Goal: Task Accomplishment & Management: Manage account settings

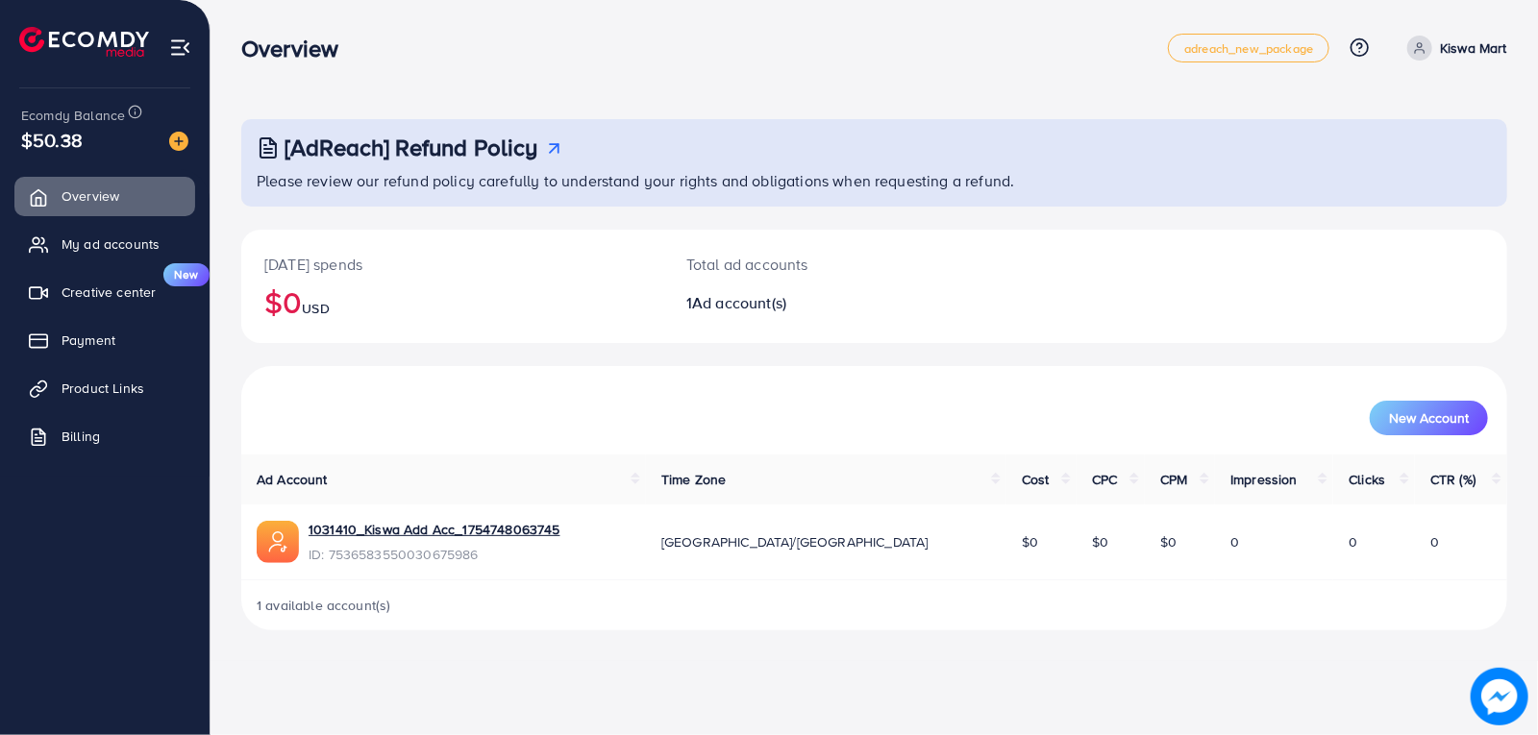
click at [705, 310] on span "Ad account(s)" at bounding box center [739, 302] width 94 height 21
click at [90, 246] on span "My ad accounts" at bounding box center [115, 244] width 98 height 19
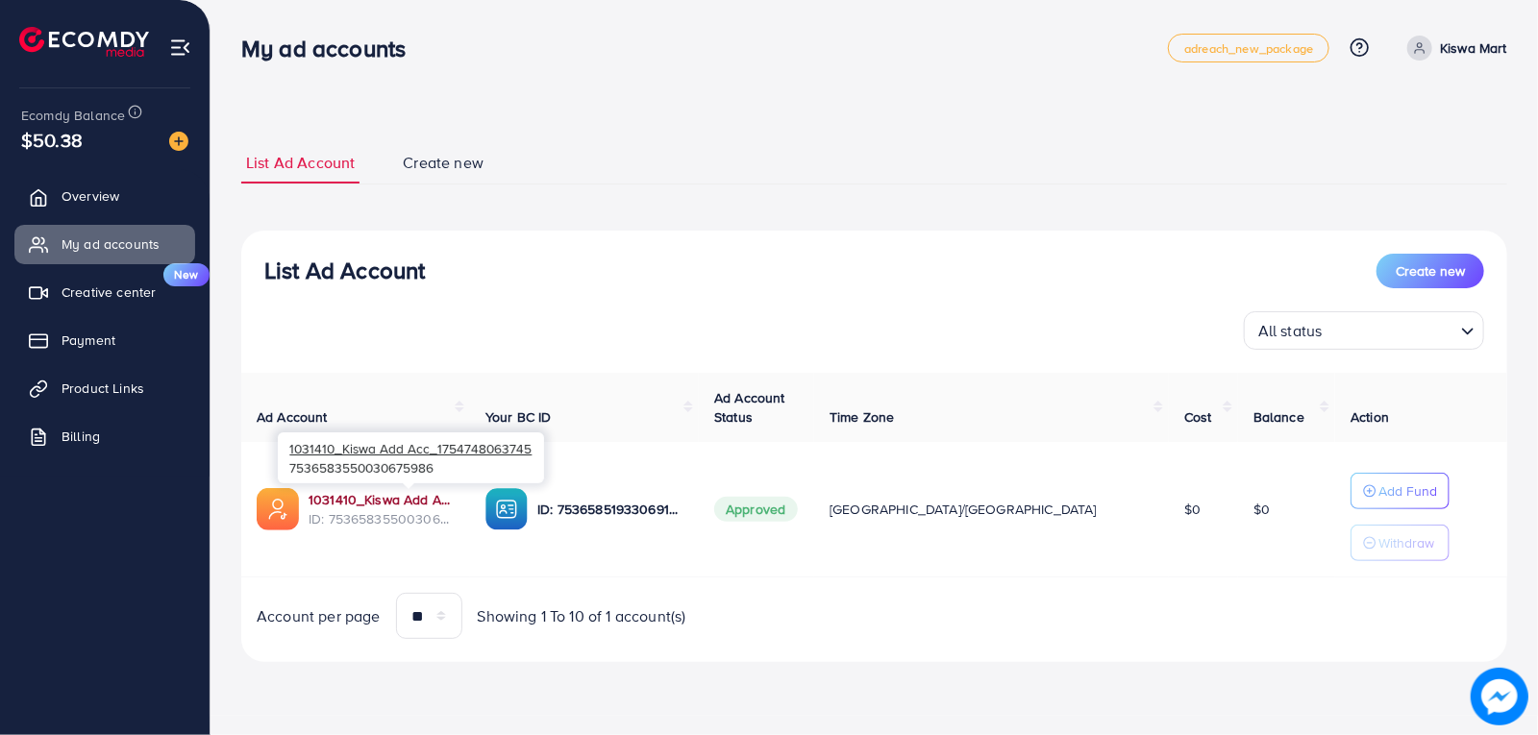
click at [383, 502] on link "1031410_Kiswa Add Acc_1754748063745" at bounding box center [382, 499] width 146 height 19
click at [92, 295] on span "Creative center" at bounding box center [113, 292] width 94 height 19
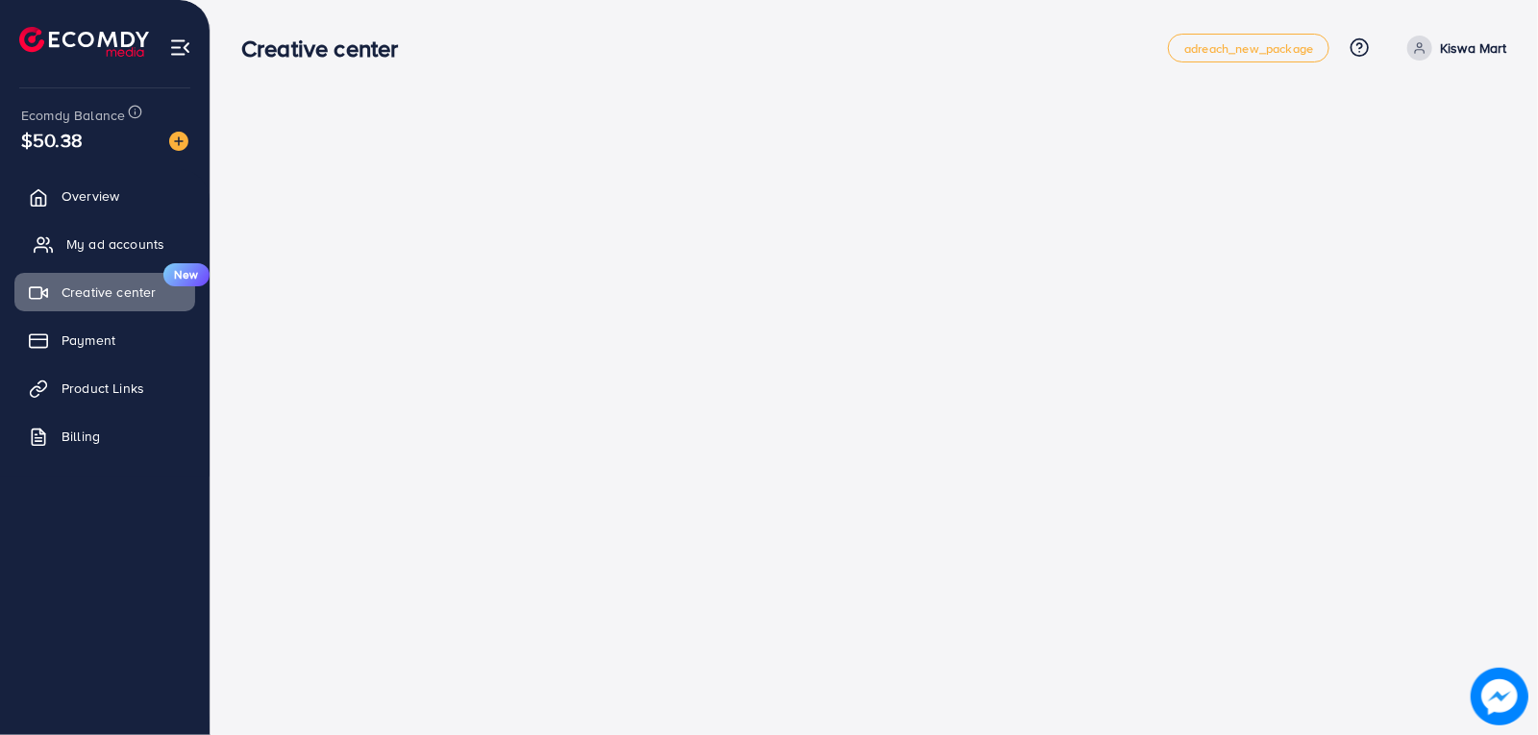
click at [86, 244] on span "My ad accounts" at bounding box center [115, 244] width 98 height 19
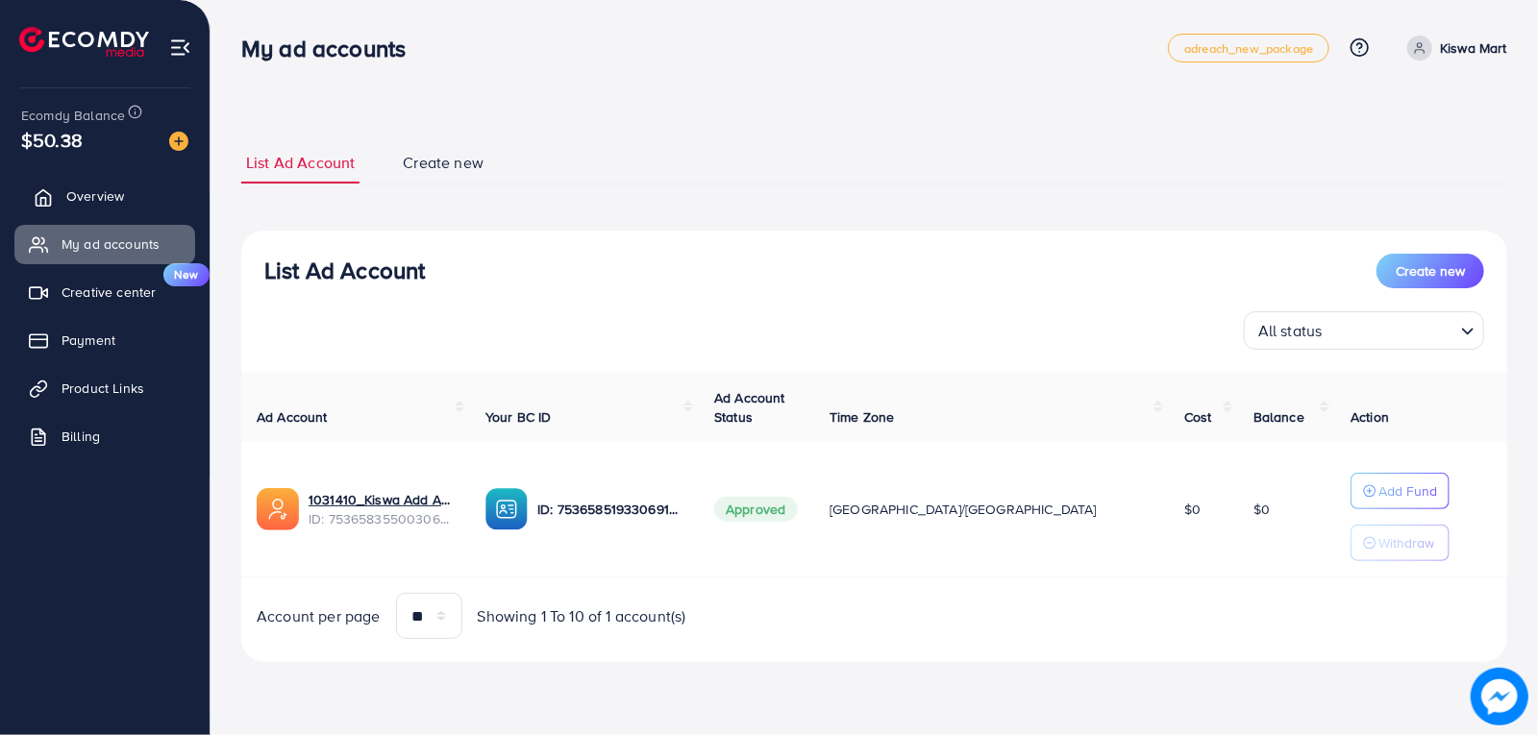
click at [72, 193] on span "Overview" at bounding box center [95, 195] width 58 height 19
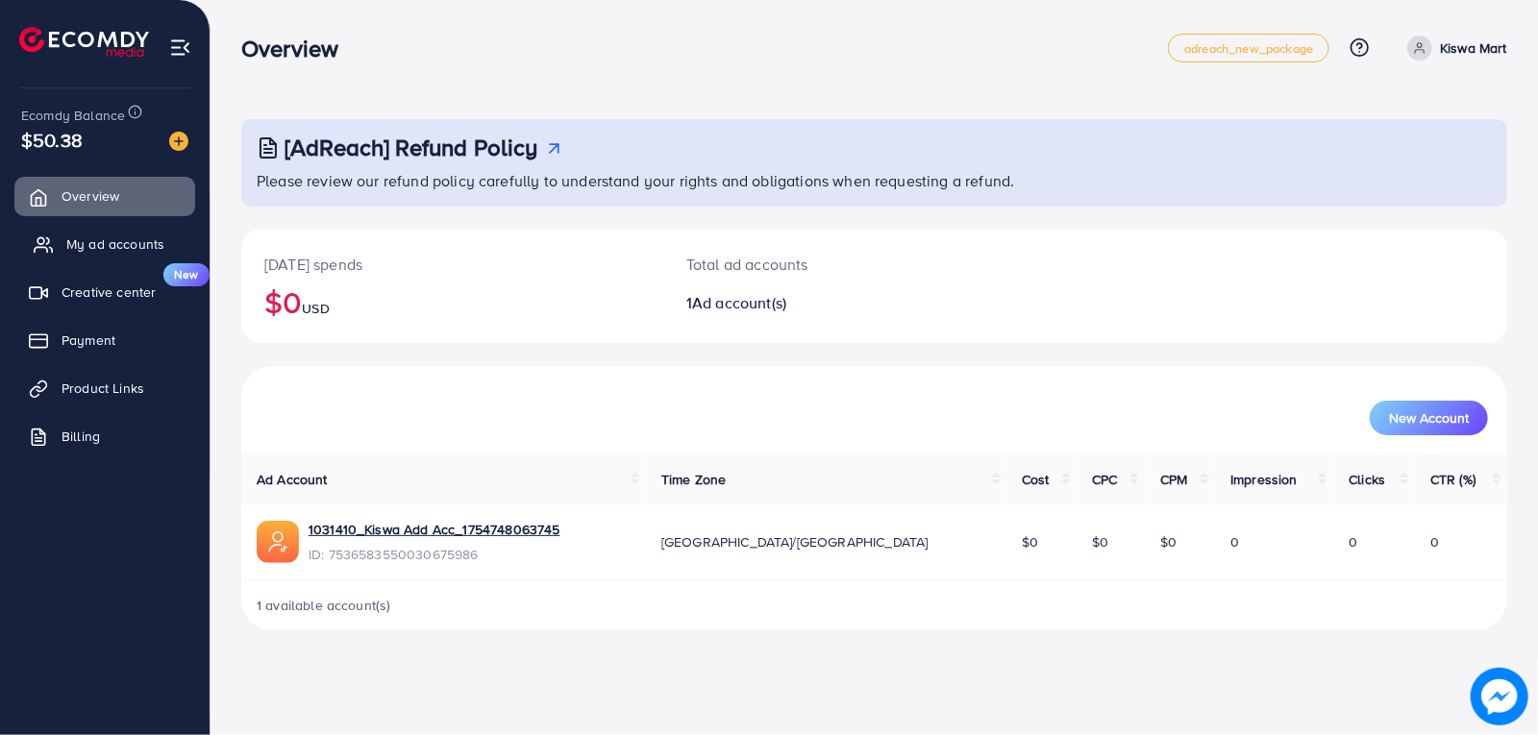
click at [104, 245] on span "My ad accounts" at bounding box center [115, 244] width 98 height 19
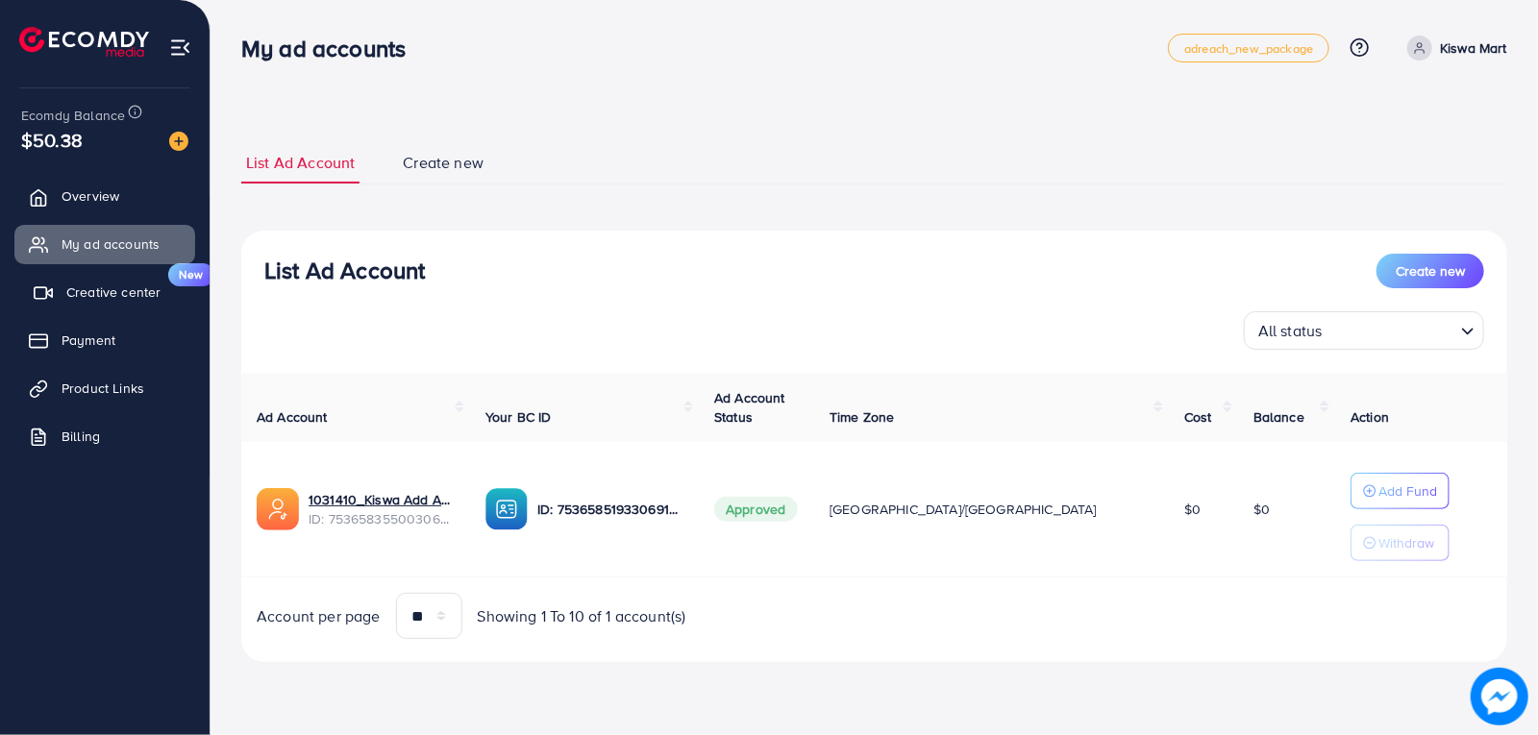
click at [127, 297] on span "Creative center" at bounding box center [113, 292] width 94 height 19
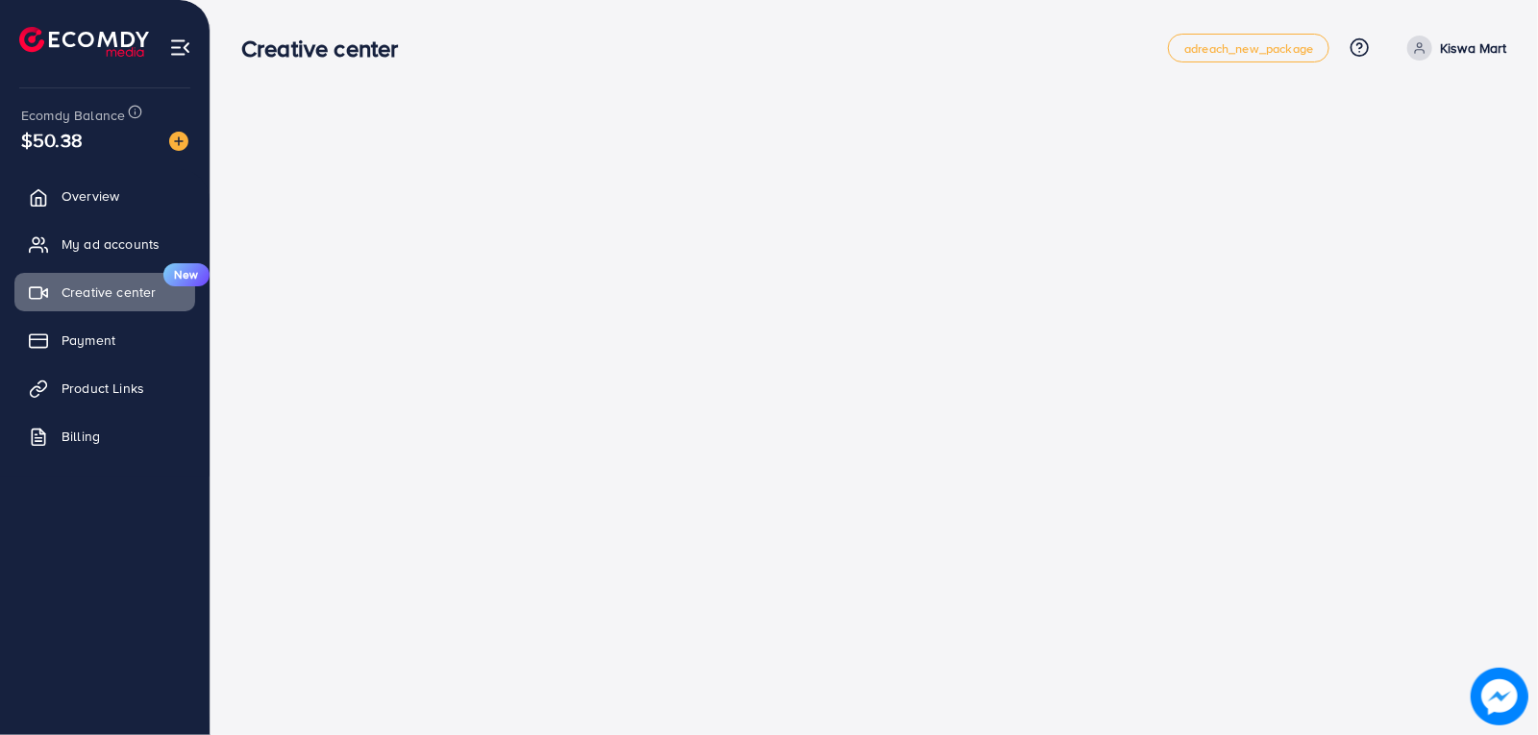
click at [98, 361] on ul "Overview My ad accounts Creative center New Payment Product Links Billing" at bounding box center [105, 322] width 210 height 307
click at [97, 344] on span "Payment" at bounding box center [93, 340] width 54 height 19
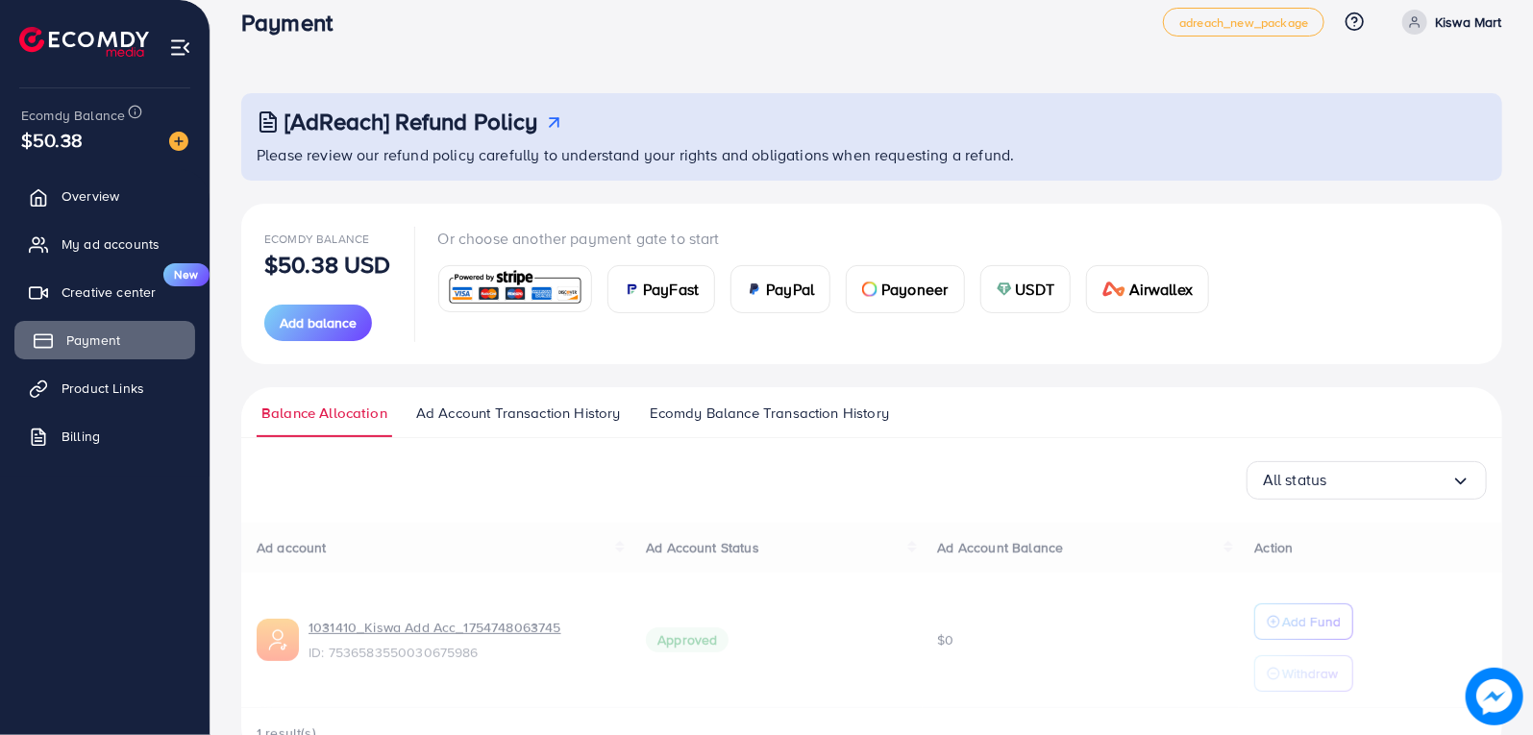
scroll to position [78, 0]
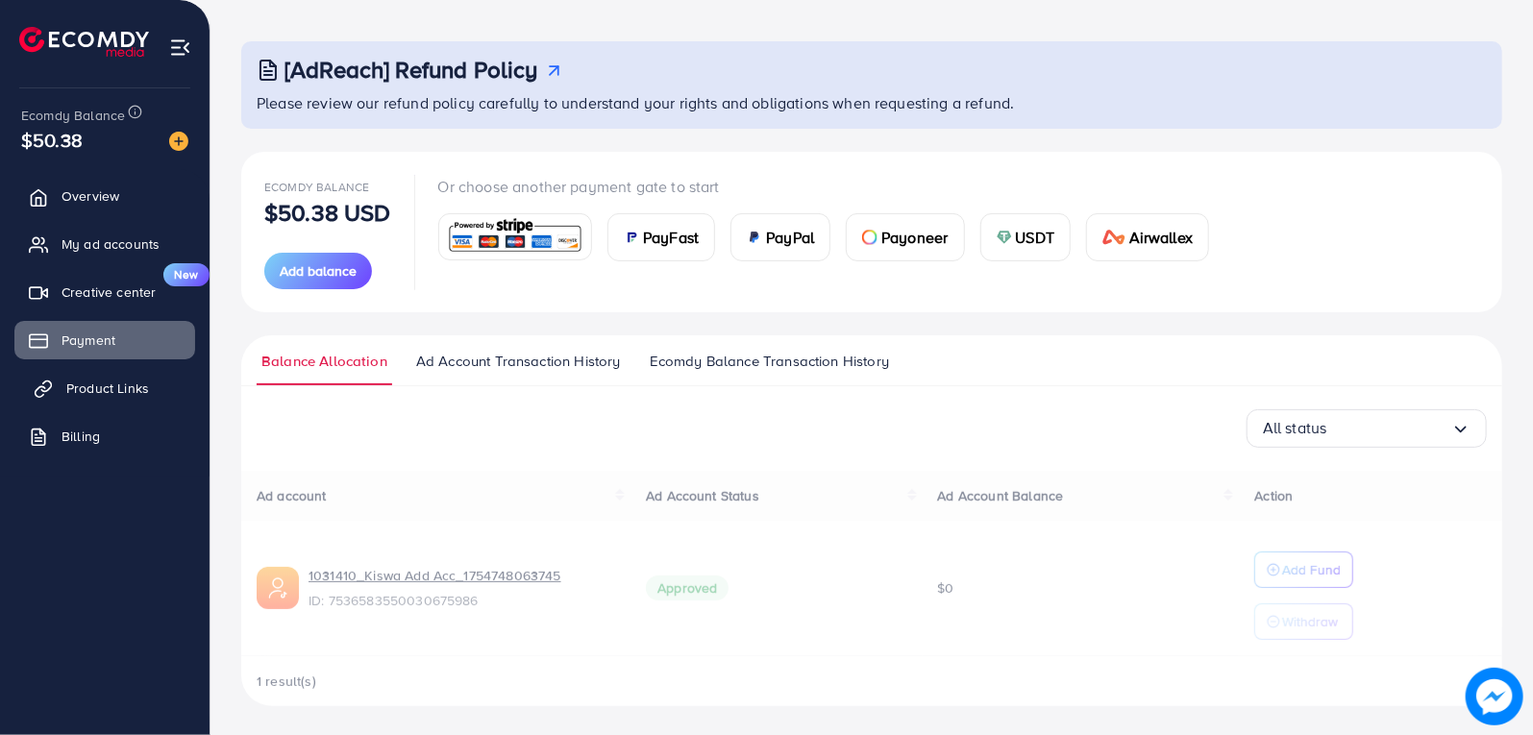
click at [105, 389] on span "Product Links" at bounding box center [107, 388] width 83 height 19
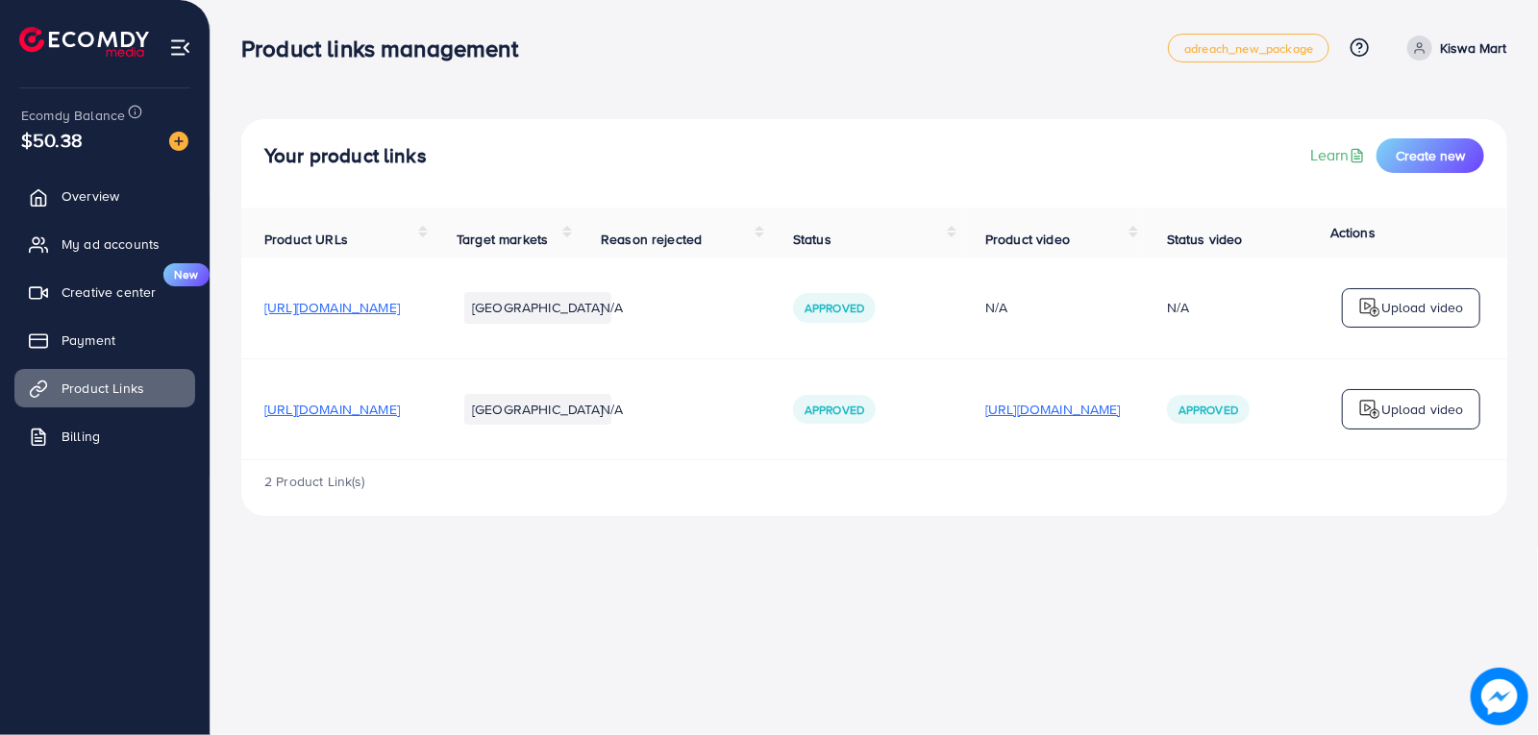
click at [1121, 418] on p "[URL][DOMAIN_NAME]" at bounding box center [1053, 409] width 136 height 23
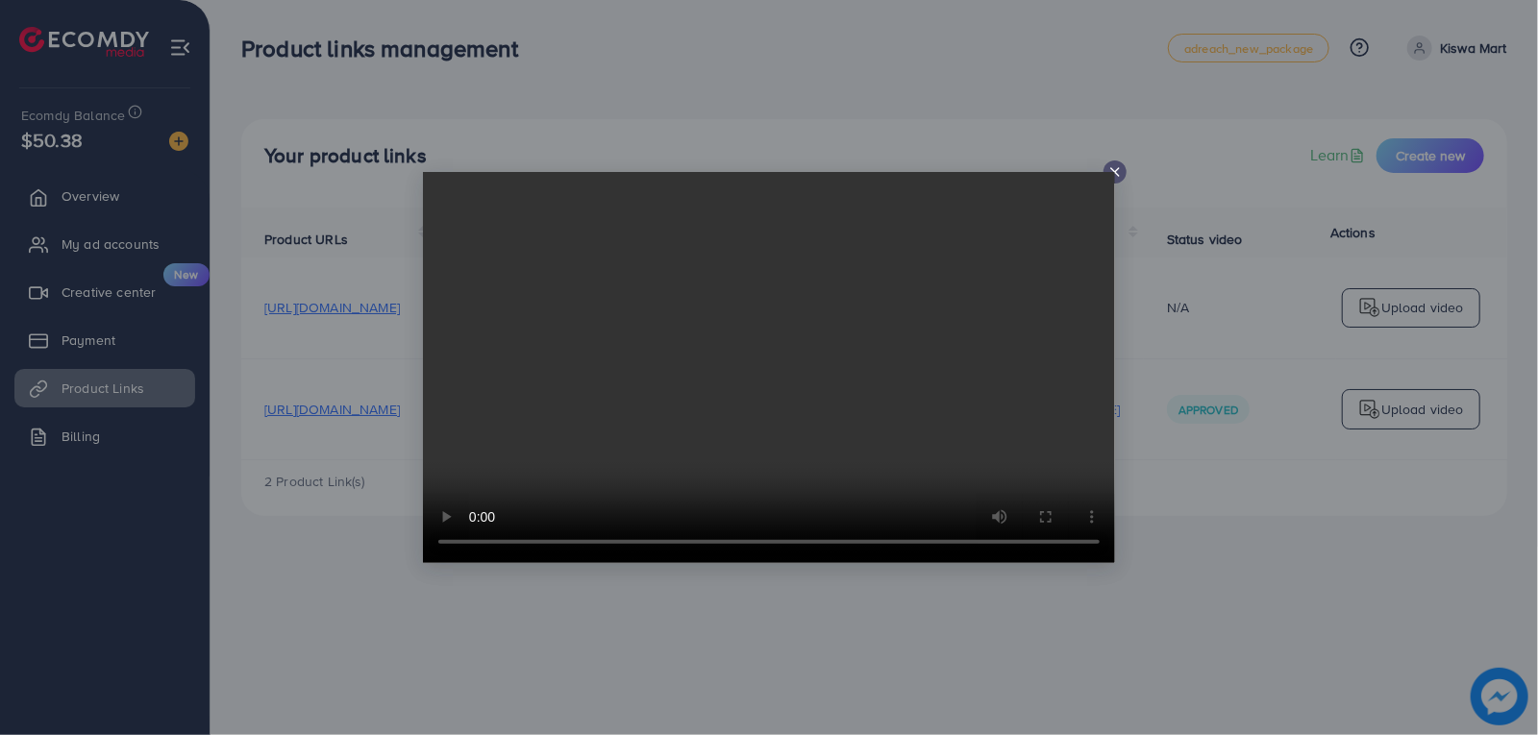
click at [1112, 168] on icon at bounding box center [1114, 171] width 15 height 15
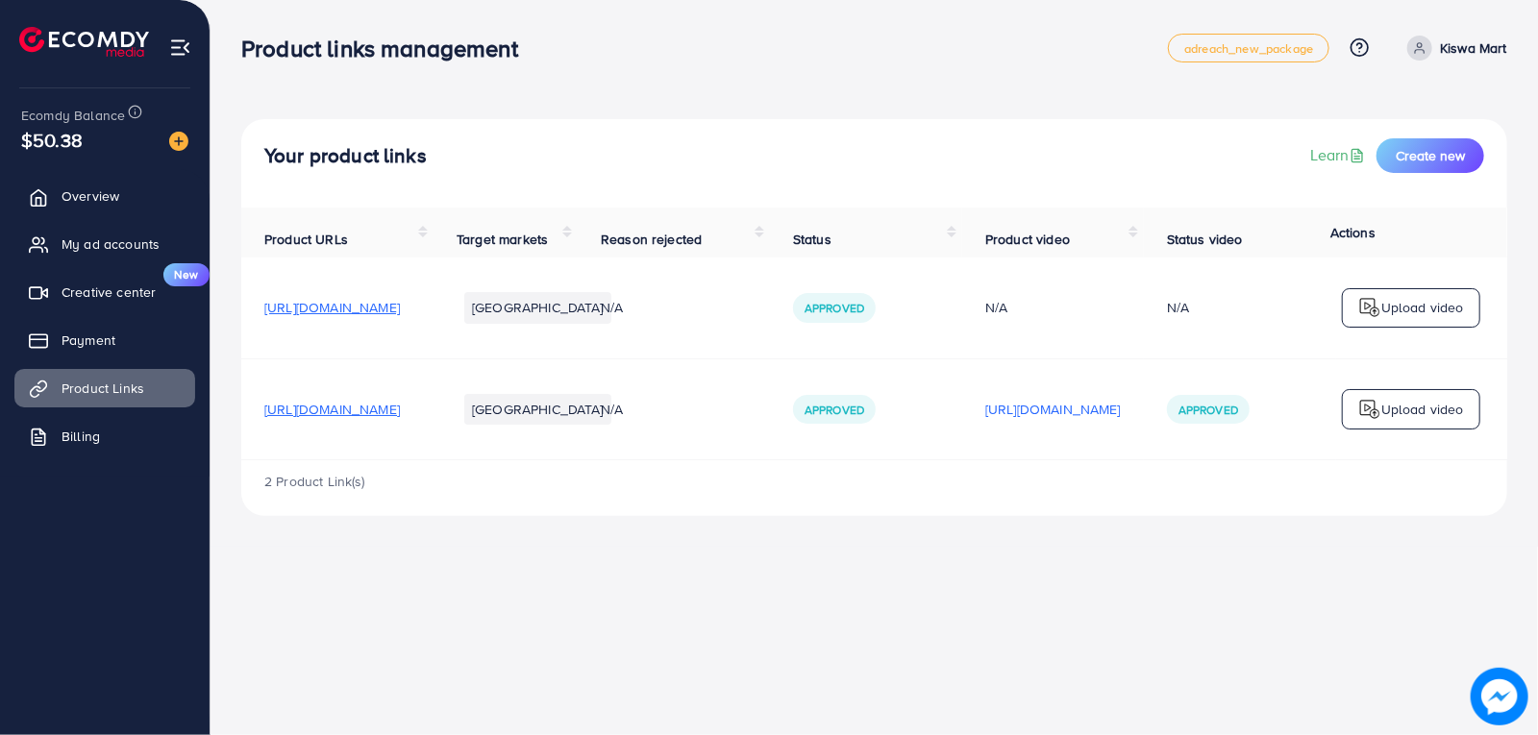
click at [400, 417] on span "[URL][DOMAIN_NAME]" at bounding box center [332, 409] width 136 height 19
click at [389, 317] on span "[URL][DOMAIN_NAME]" at bounding box center [332, 307] width 136 height 19
click at [1121, 421] on p "[URL][DOMAIN_NAME]" at bounding box center [1053, 409] width 136 height 23
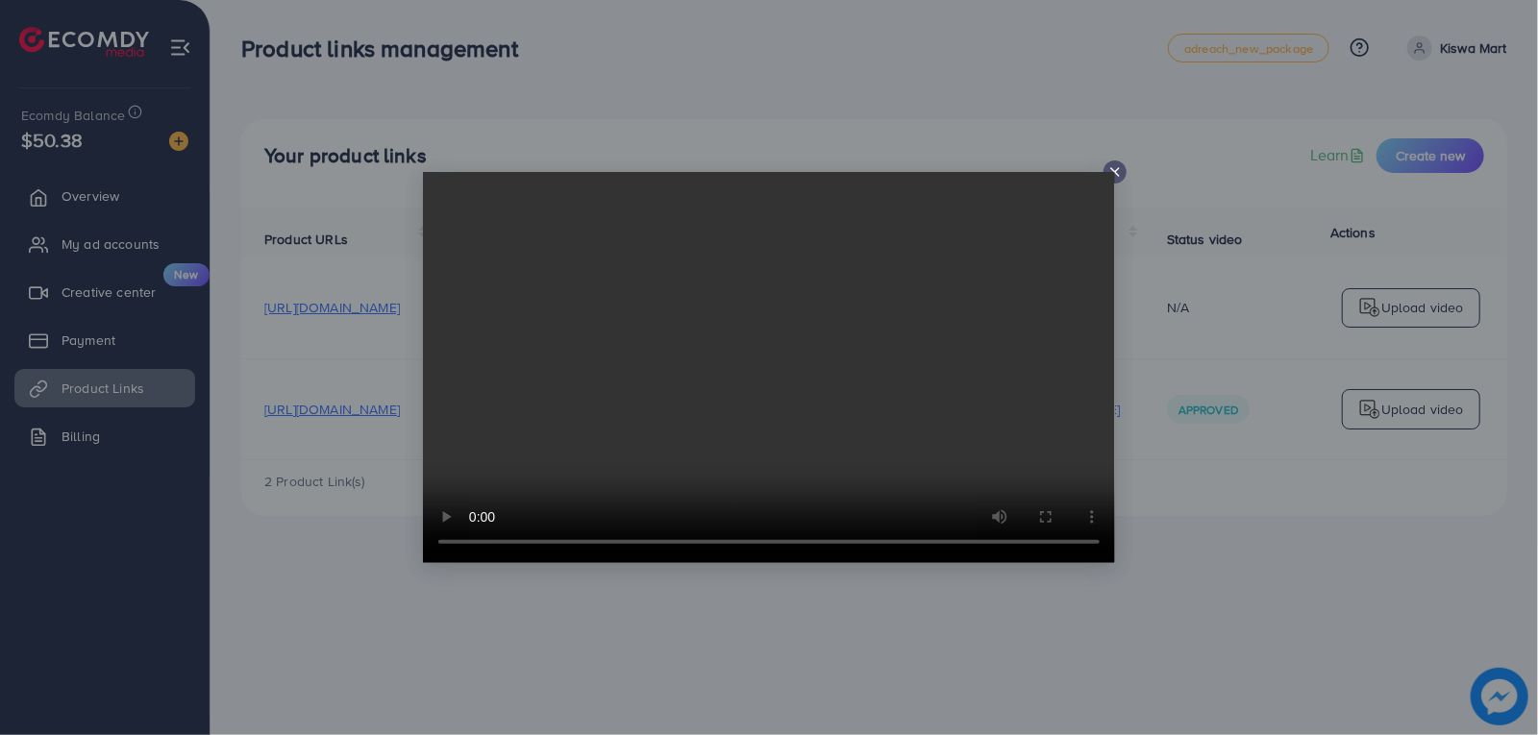
click at [1116, 172] on icon at bounding box center [1114, 171] width 15 height 15
